Goal: Navigation & Orientation: Find specific page/section

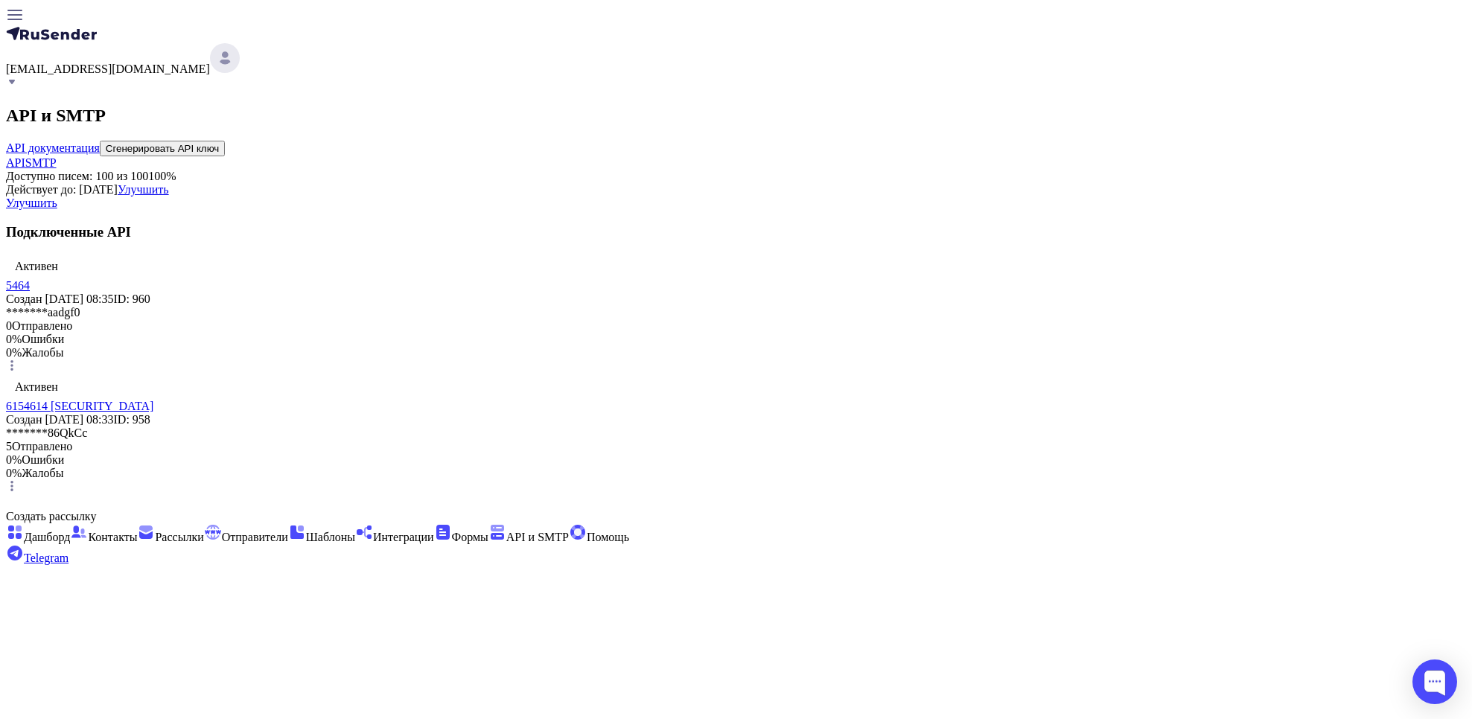
click at [222, 531] on span "Отправители" at bounding box center [255, 537] width 66 height 13
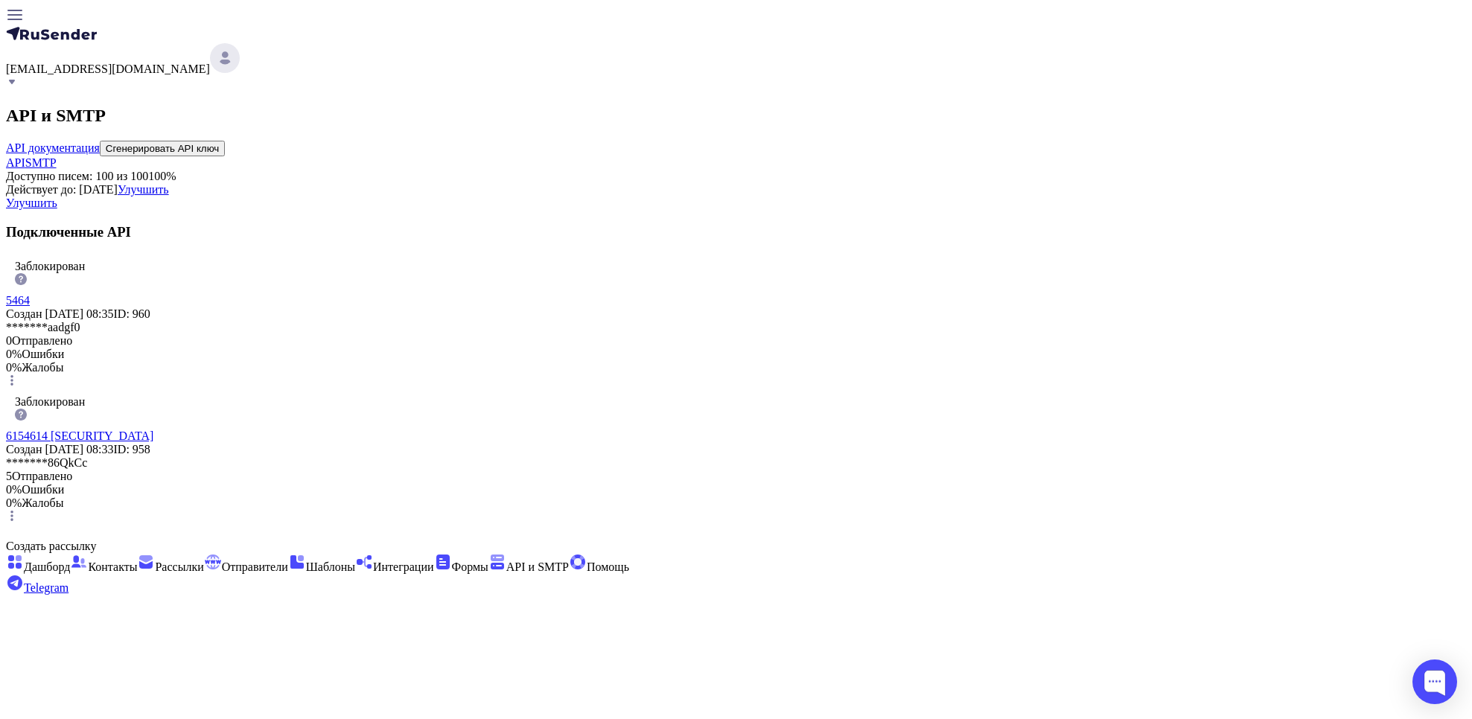
click at [57, 156] on span "SMTP" at bounding box center [40, 162] width 31 height 13
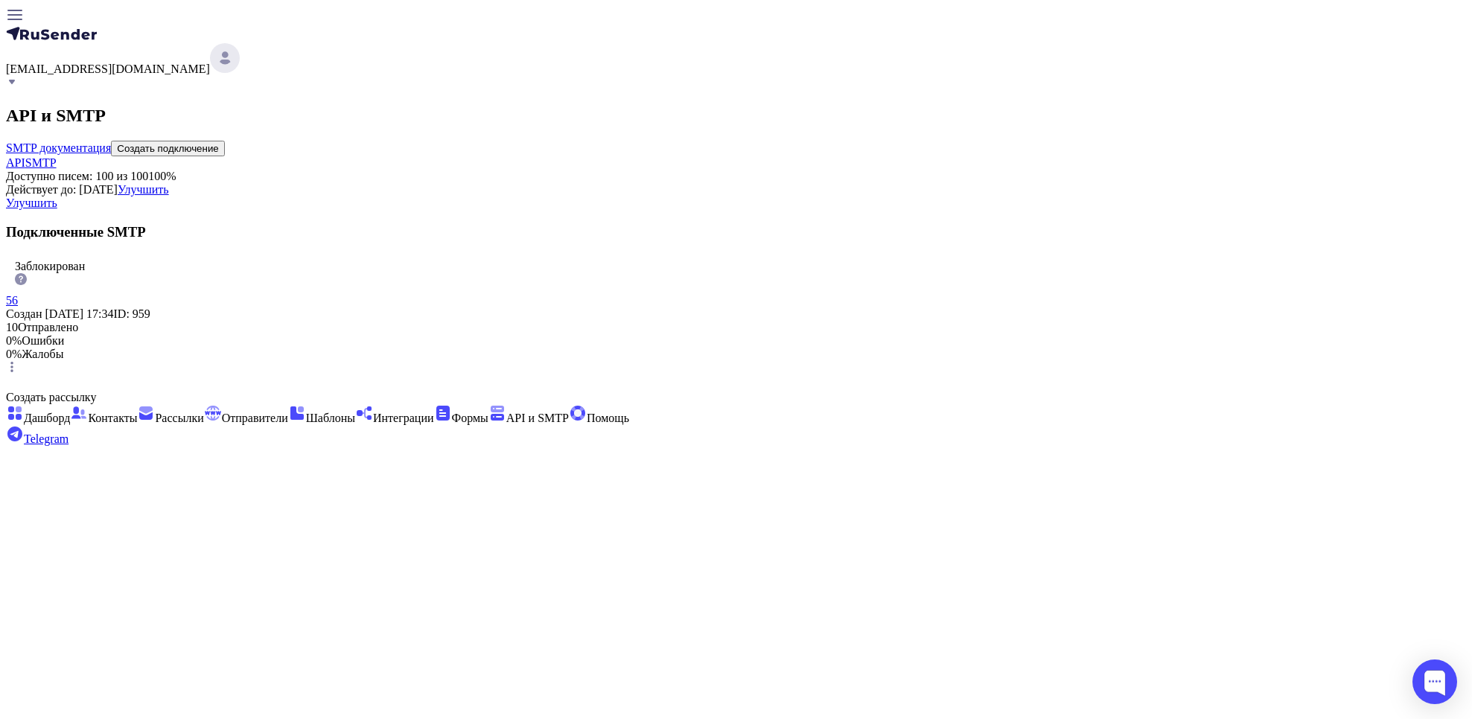
click at [25, 156] on link "API" at bounding box center [15, 162] width 19 height 13
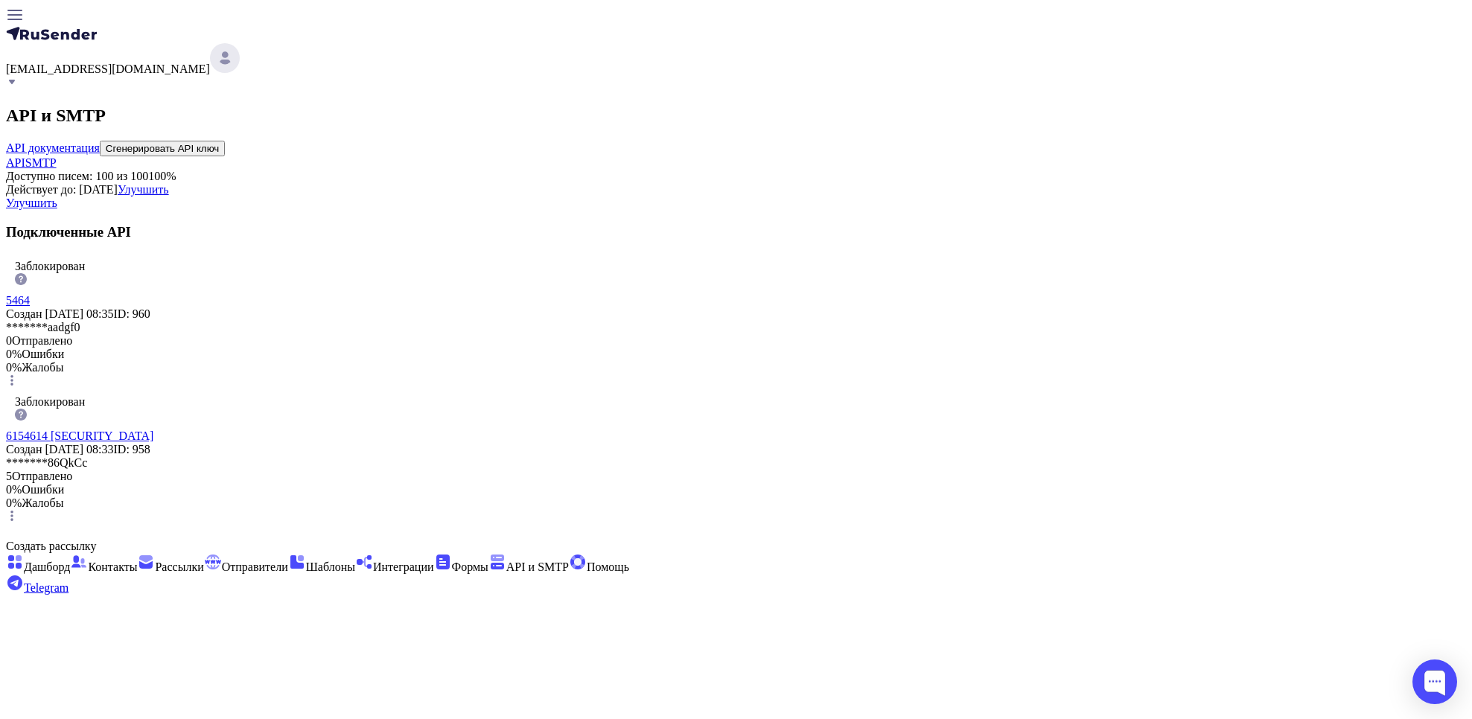
click at [622, 134] on div "API и SMTP API документация Сгенерировать API ключ API SMTP Доступно писем: 100…" at bounding box center [736, 315] width 1460 height 419
click at [57, 156] on link "SMTP" at bounding box center [40, 162] width 31 height 13
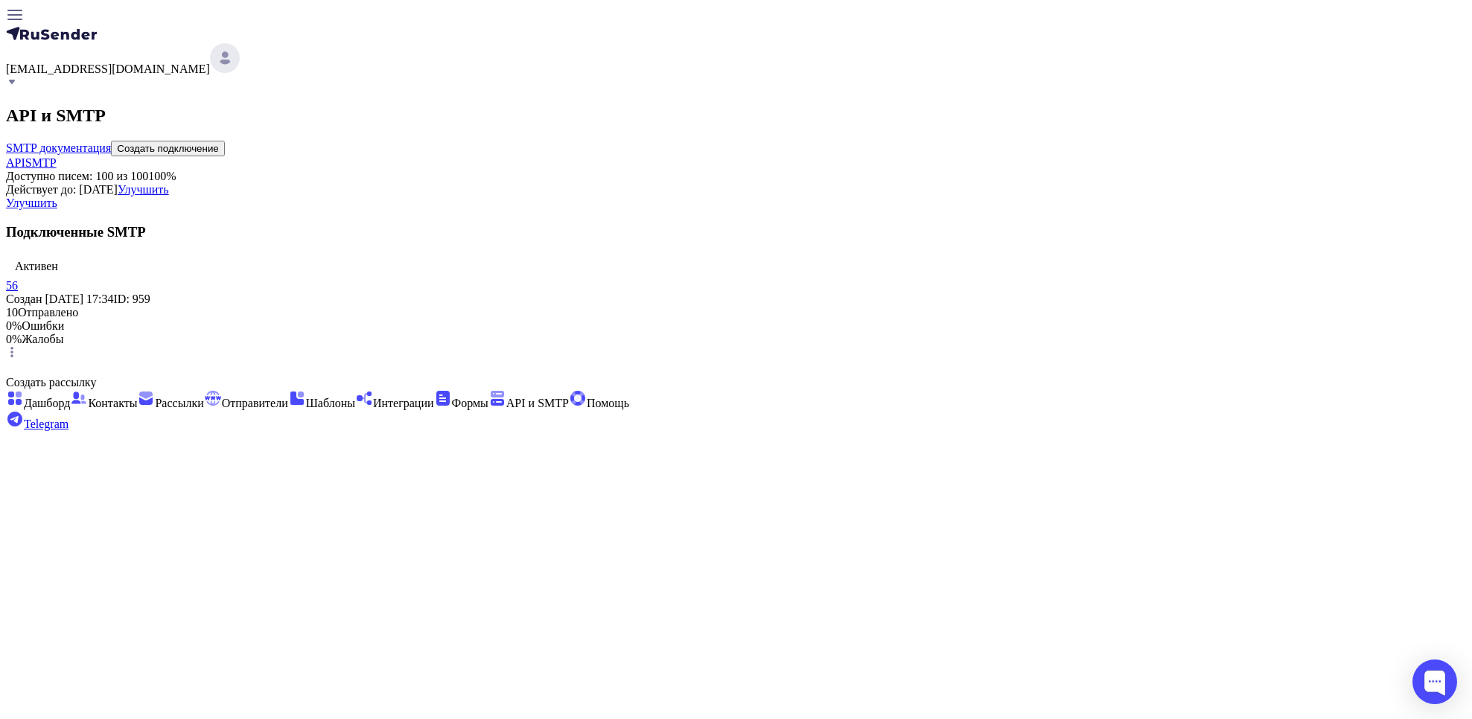
click at [25, 156] on span "API" at bounding box center [15, 162] width 19 height 13
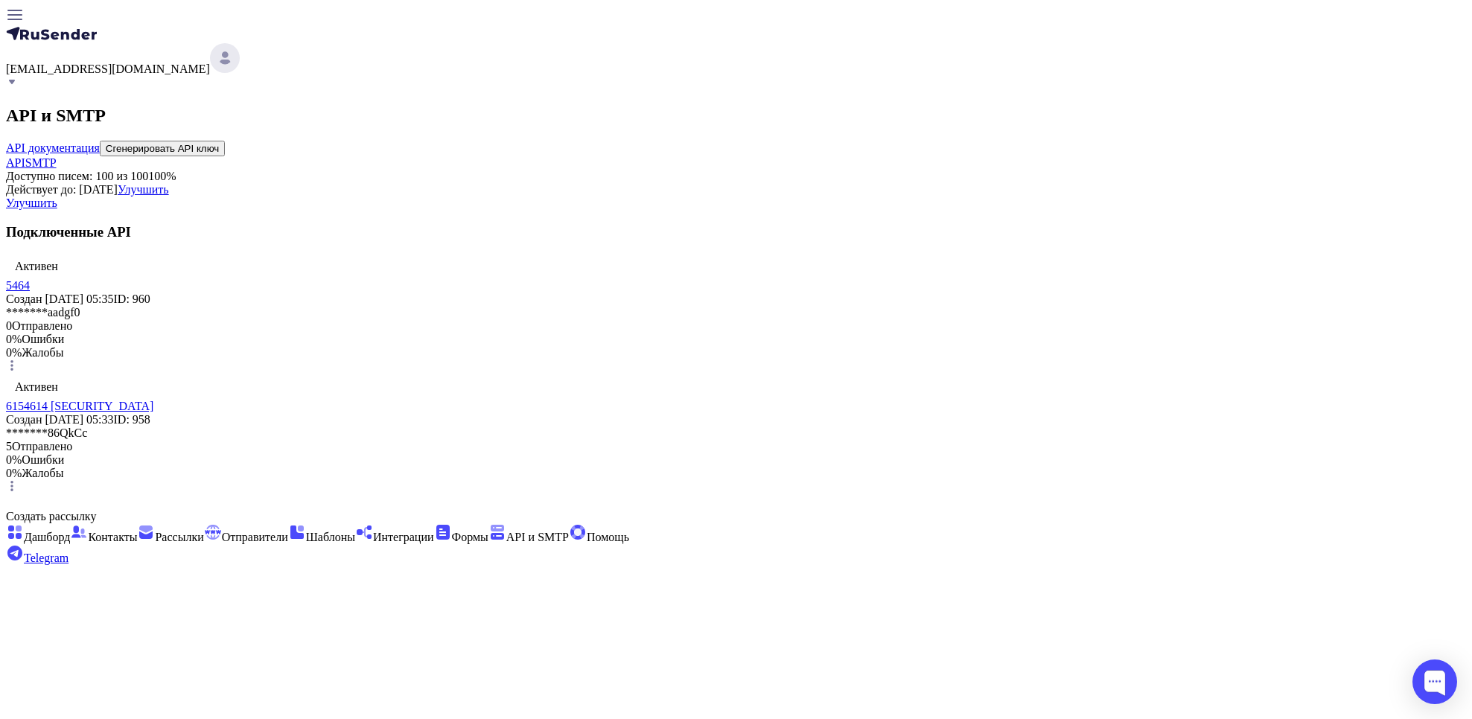
click at [204, 531] on span "Отправители" at bounding box center [246, 537] width 84 height 13
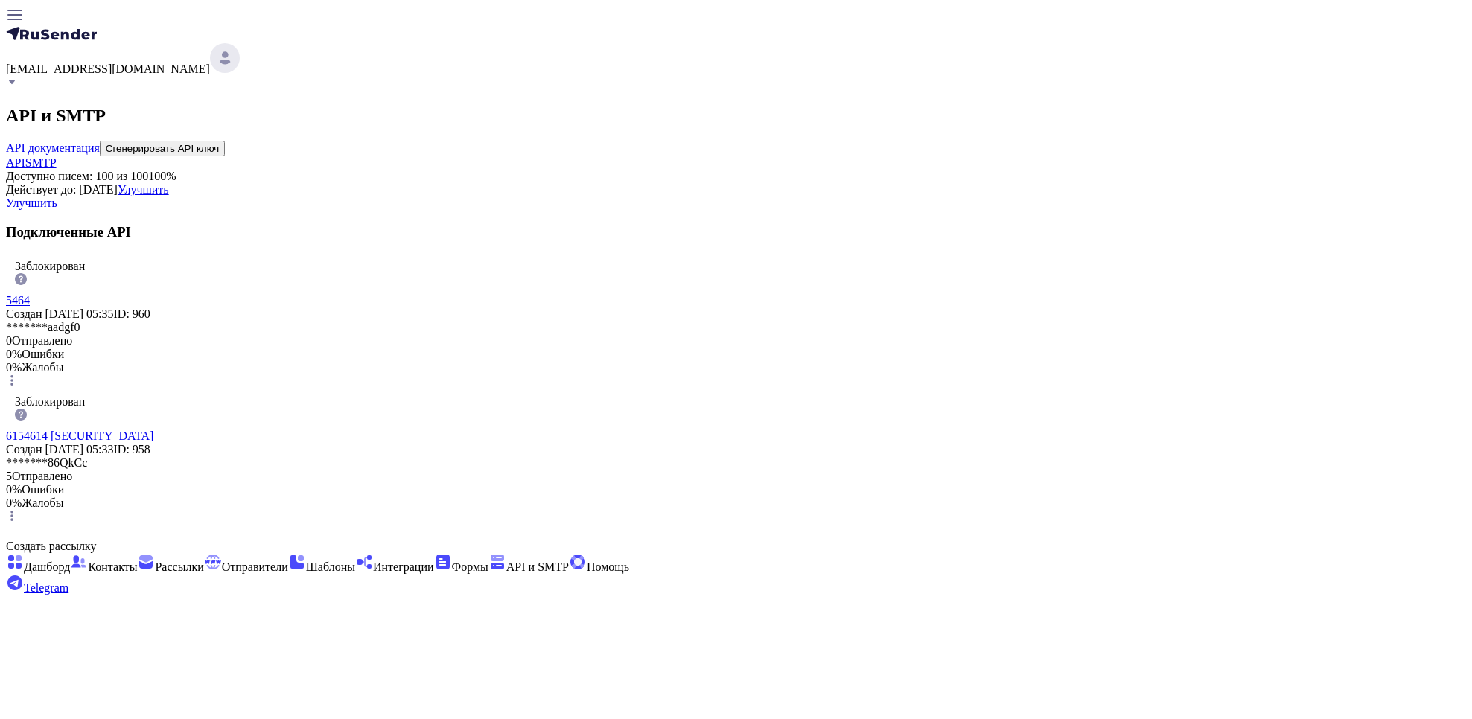
click at [57, 166] on link "SMTP" at bounding box center [40, 162] width 31 height 13
